Goal: Book appointment/travel/reservation

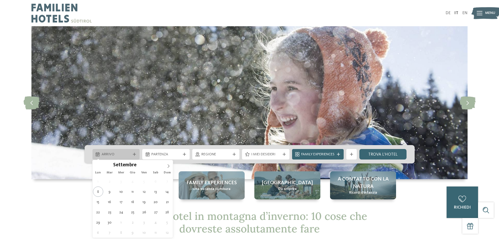
click at [130, 154] on span "Arrivo" at bounding box center [116, 154] width 29 height 5
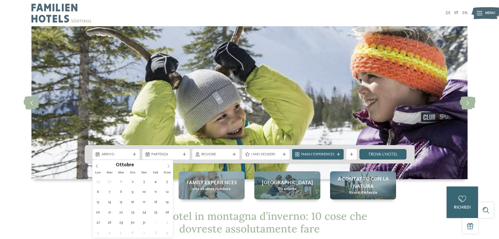
click at [167, 164] on icon at bounding box center [169, 166] width 4 height 4
click at [166, 164] on span at bounding box center [168, 164] width 9 height 9
type div "[DATE]"
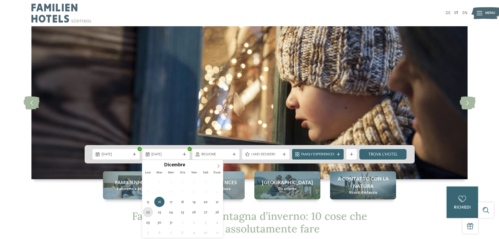
type div "[DATE]"
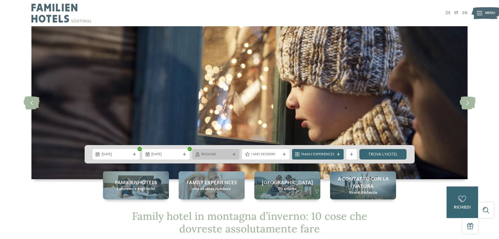
click at [230, 154] on span "Regione" at bounding box center [216, 154] width 29 height 5
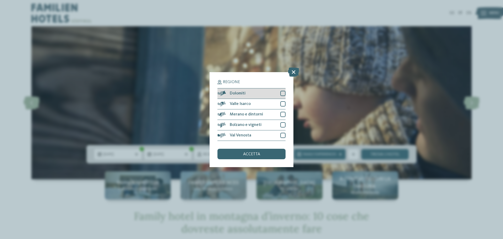
click at [284, 93] on div at bounding box center [283, 93] width 5 height 5
click at [259, 154] on span "accetta" at bounding box center [251, 154] width 17 height 4
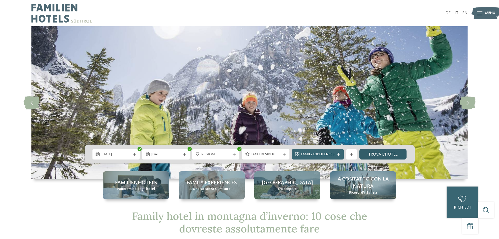
click at [377, 154] on link "trova l’hotel" at bounding box center [383, 154] width 47 height 10
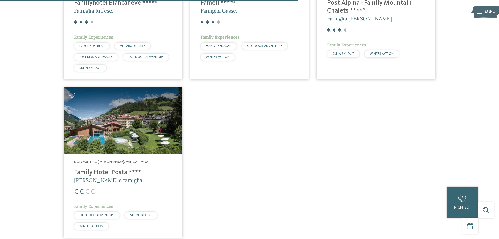
scroll to position [472, 0]
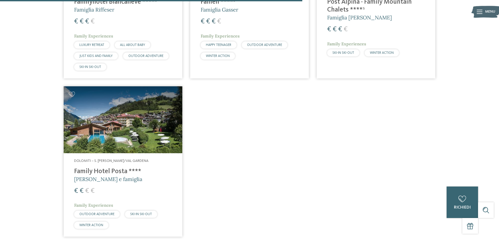
click at [135, 121] on img at bounding box center [123, 119] width 119 height 67
